Goal: Information Seeking & Learning: Learn about a topic

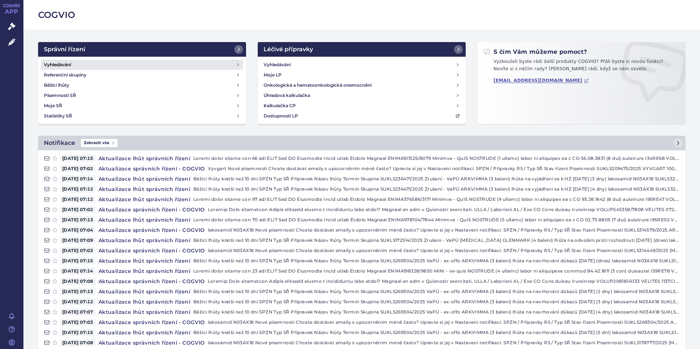
click at [52, 63] on h4 "Vyhledávání" at bounding box center [57, 64] width 27 height 7
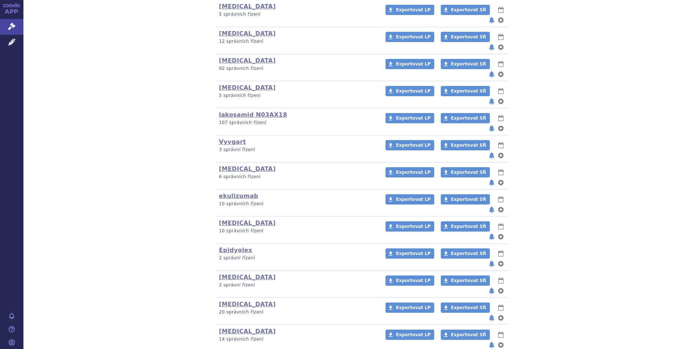
scroll to position [199, 0]
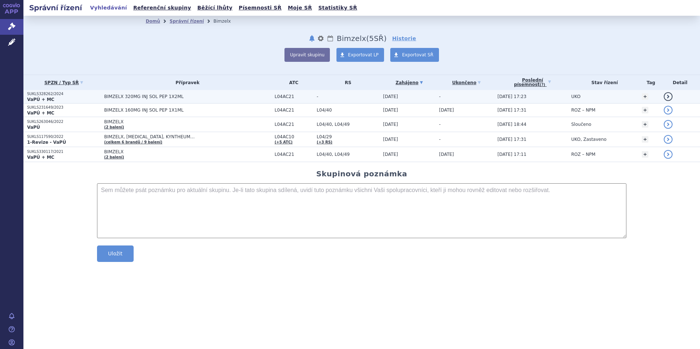
click at [45, 97] on strong "VaPÚ + MC" at bounding box center [40, 99] width 27 height 5
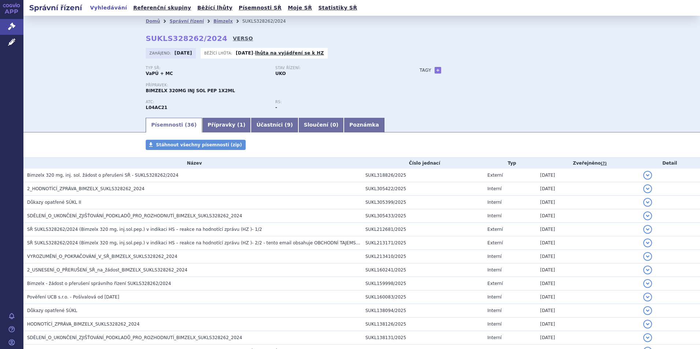
click at [233, 37] on link "VERSO" at bounding box center [243, 38] width 20 height 7
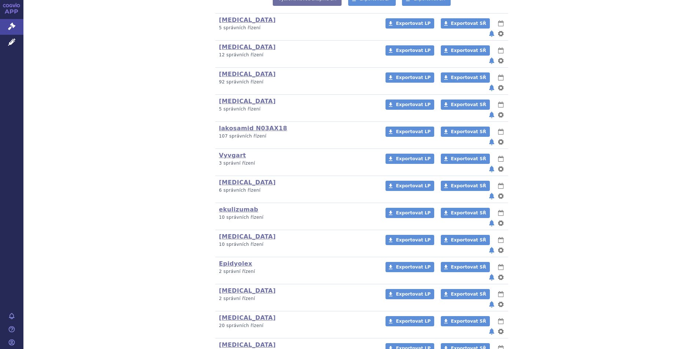
scroll to position [183, 0]
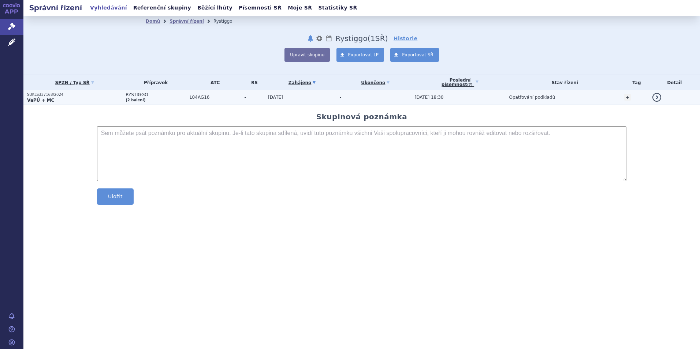
click at [34, 99] on strong "VaPÚ + MC" at bounding box center [40, 100] width 27 height 5
